Goal: Task Accomplishment & Management: Manage account settings

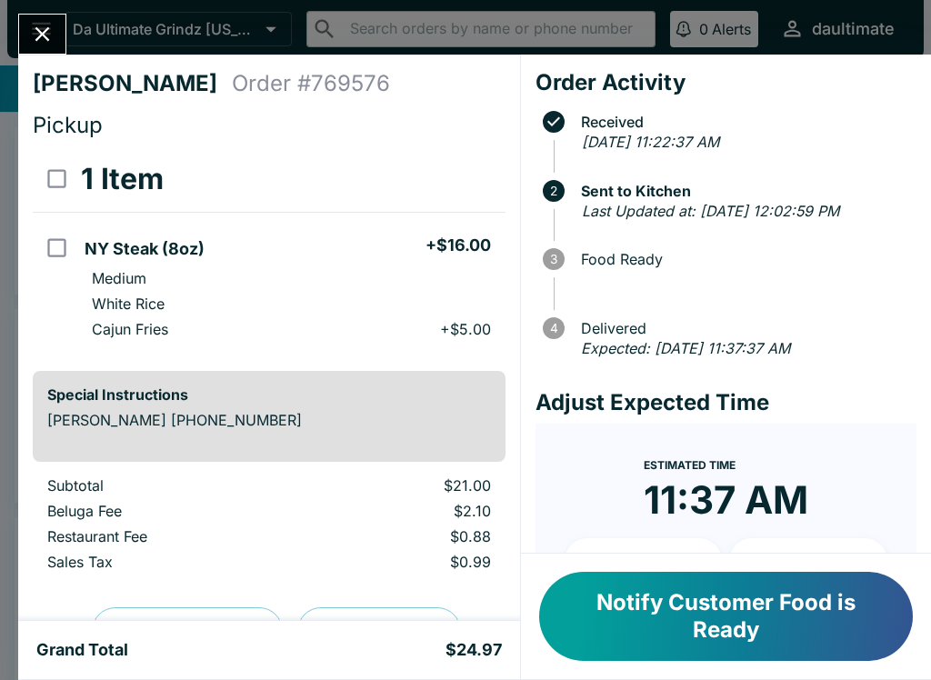
click at [625, 629] on button "Notify Customer Food is Ready" at bounding box center [726, 616] width 374 height 89
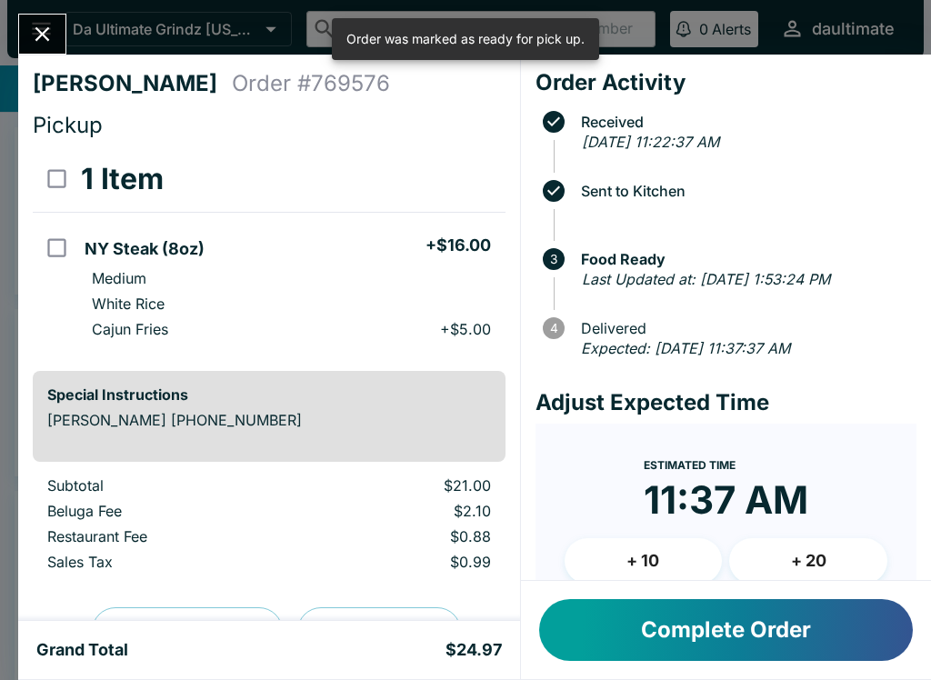
click at [605, 652] on button "Complete Order" at bounding box center [726, 630] width 374 height 62
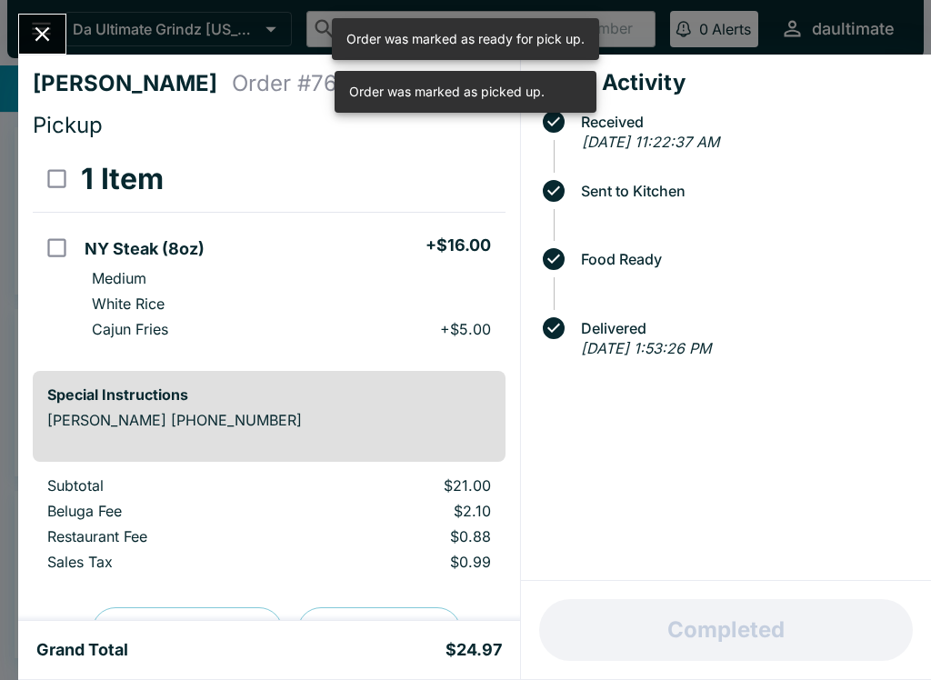
click at [28, 31] on button "Close" at bounding box center [42, 34] width 46 height 39
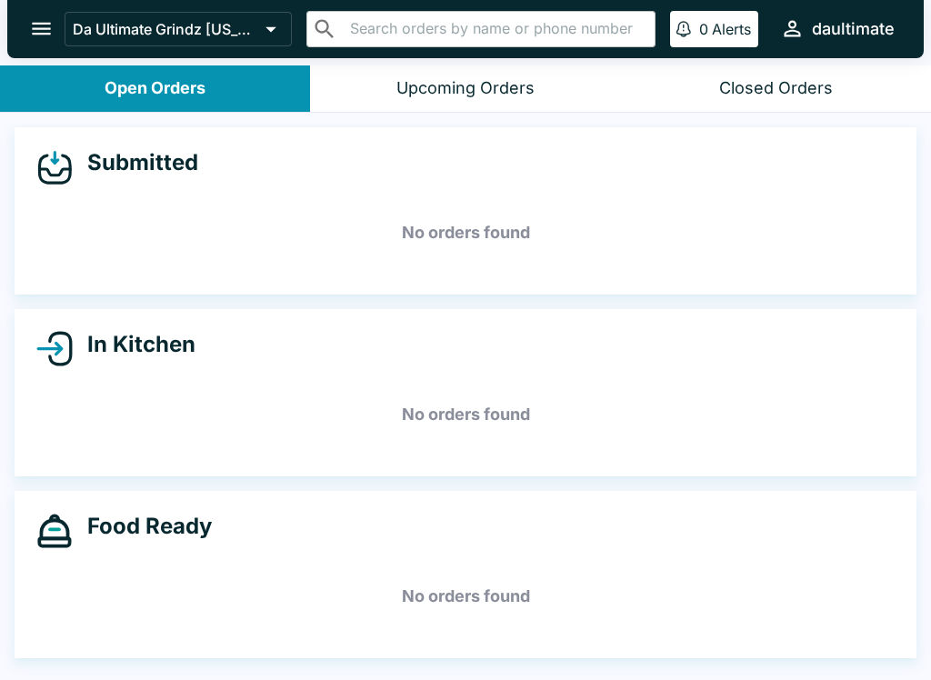
click at [41, 29] on icon "open drawer" at bounding box center [41, 29] width 19 height 13
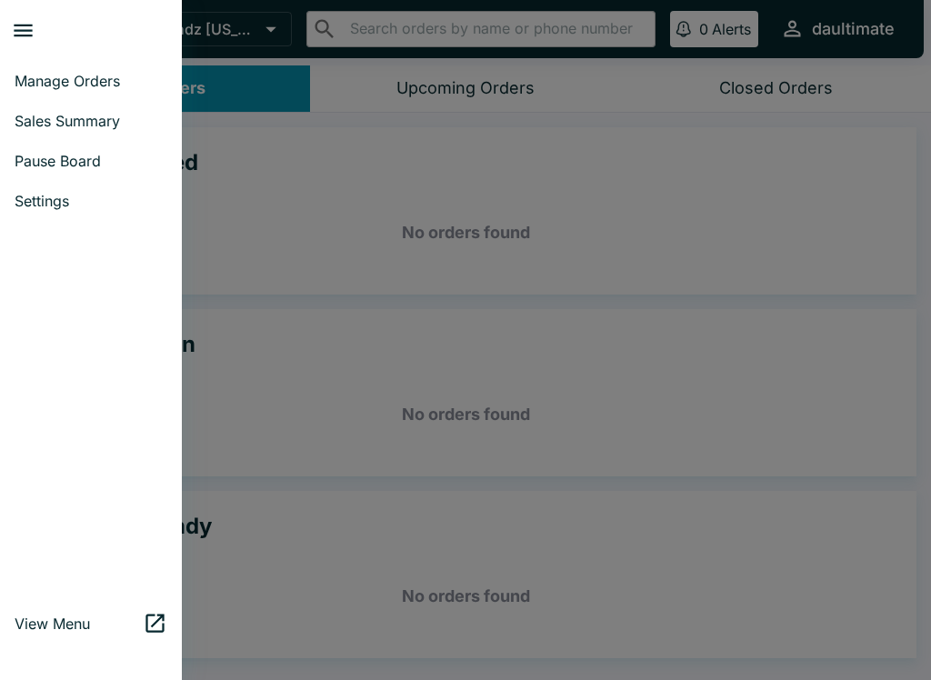
click at [25, 128] on span "Sales Summary" at bounding box center [91, 121] width 153 height 18
select select "03:00"
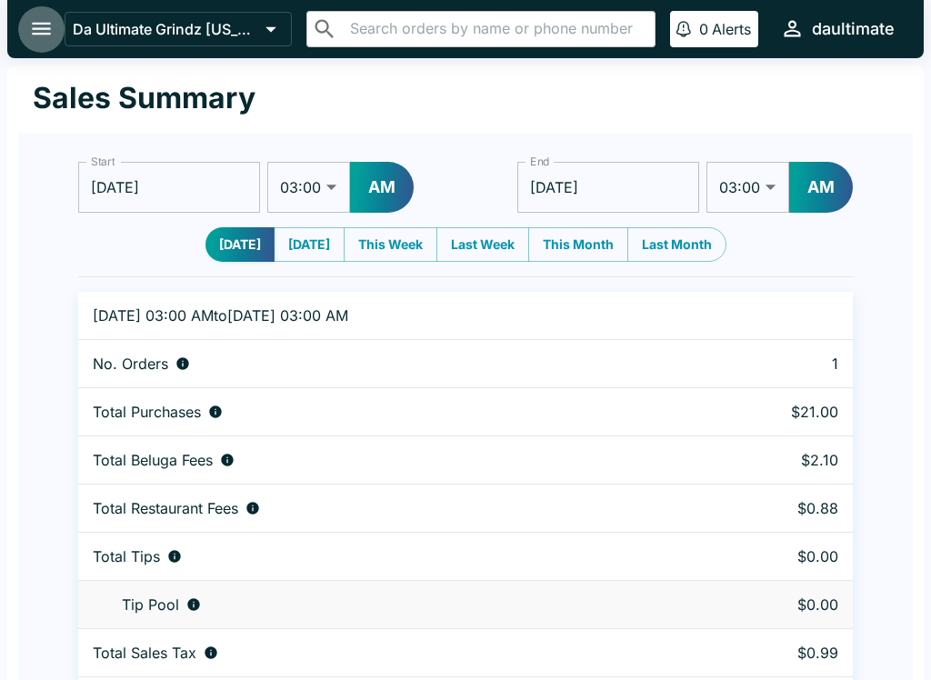
click at [35, 23] on icon "open drawer" at bounding box center [41, 28] width 25 height 25
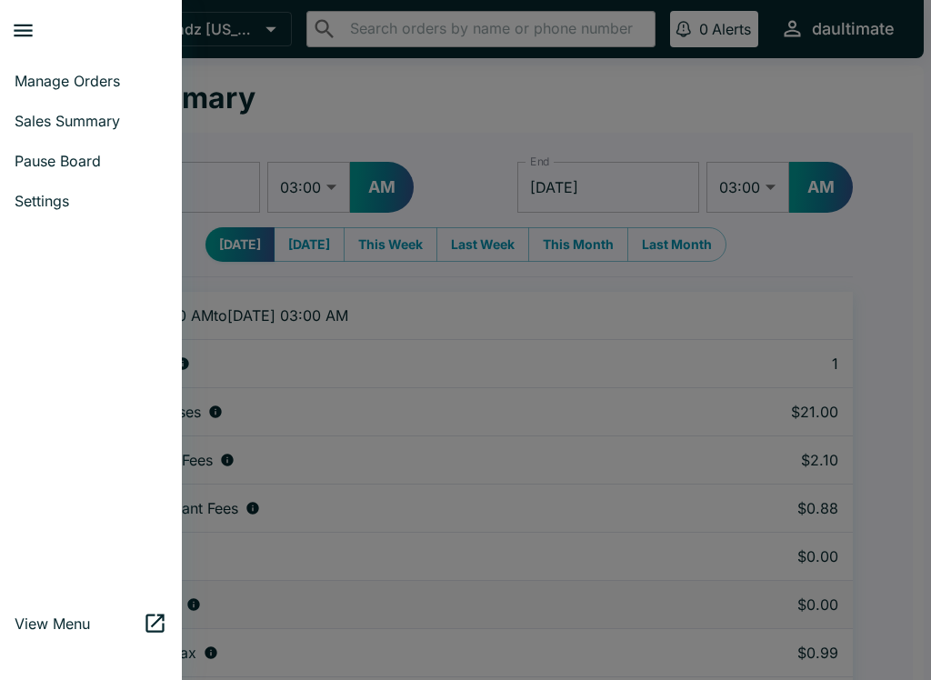
click at [32, 105] on link "Sales Summary" at bounding box center [91, 121] width 182 height 40
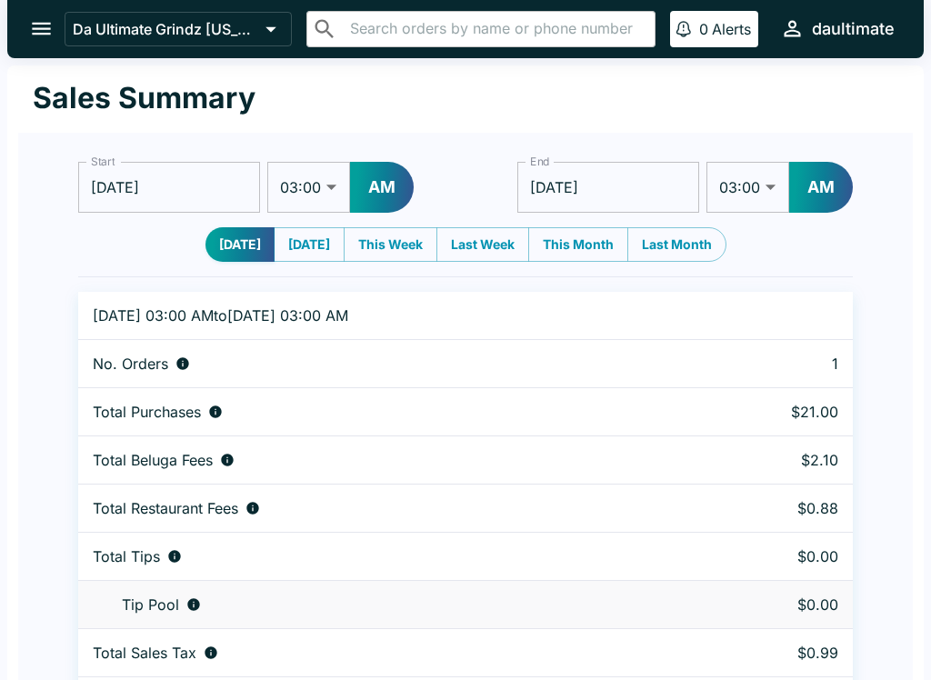
click at [35, 40] on icon "open drawer" at bounding box center [41, 28] width 25 height 25
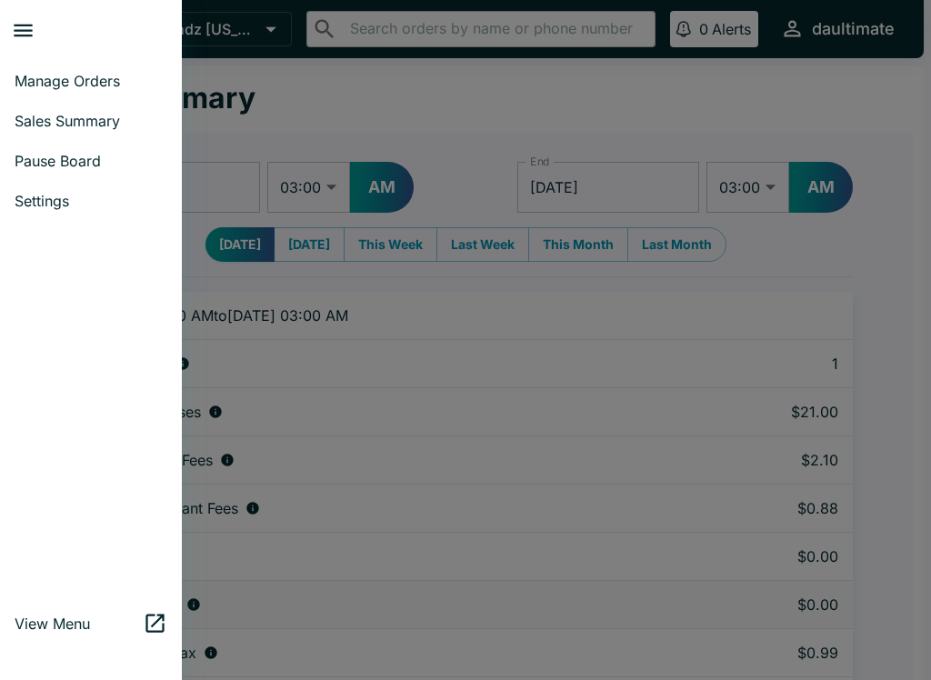
click at [54, 94] on link "Manage Orders" at bounding box center [91, 81] width 182 height 40
